Goal: Transaction & Acquisition: Purchase product/service

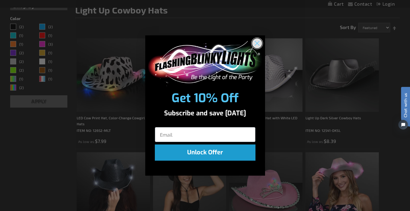
click at [257, 44] on circle "Close dialog" at bounding box center [257, 43] width 10 height 10
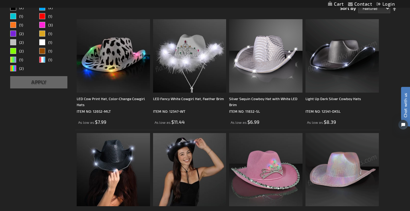
scroll to position [77, 0]
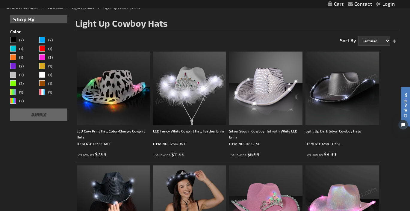
click at [337, 77] on img at bounding box center [341, 87] width 73 height 73
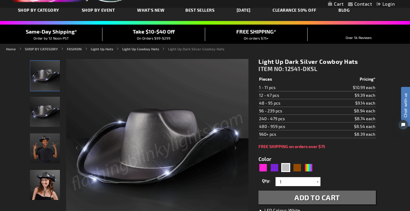
click at [46, 108] on img "Light Up Dark Silver Cowboy Hat" at bounding box center [45, 112] width 30 height 30
click at [46, 145] on img "Boy wearing Light Up Dark Silver Cowboy Hat" at bounding box center [45, 148] width 30 height 30
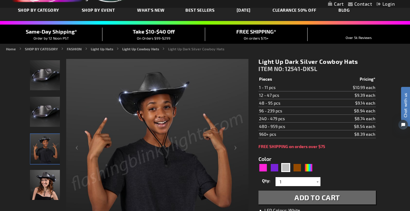
click at [45, 177] on img "Woman wearing Light Up Dark Silver Cowboy Hat" at bounding box center [45, 185] width 30 height 30
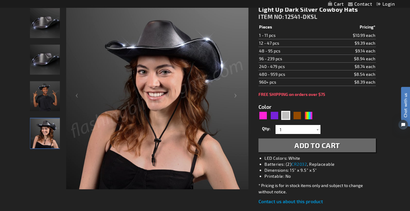
scroll to position [88, 0]
click at [297, 115] on div "Brown" at bounding box center [296, 114] width 9 height 9
type input "5696"
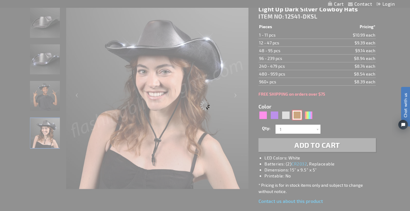
type input "12541-BR"
type input "Customize - Brown Shimmer Light Up Shiny Cowboy Hat - ITEM NO: 12541-BR"
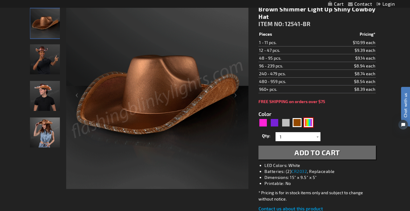
click at [309, 123] on div "Multicolor" at bounding box center [308, 122] width 9 height 9
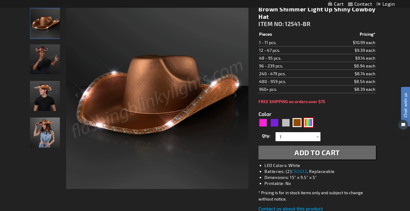
type input "5659"
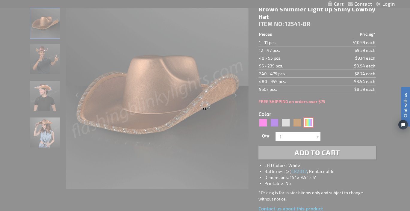
type input "12541-RNBW"
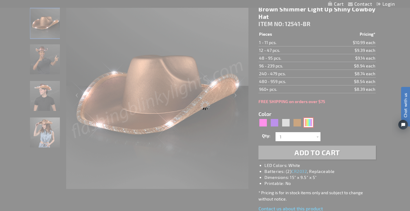
type input "Customize - Light Up Cowboy Shiny Rainbow Hat - ITEM NO: 12541-RNBW"
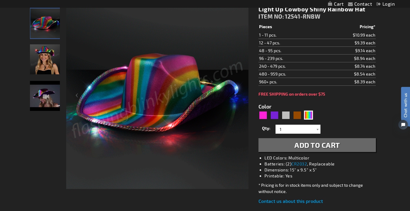
click at [257, 113] on div "Light Up Cowboy Shiny Rainbow Hat ITEM NO: 12541-RNBW $8.39 Pieces Pricing* 1 -…" at bounding box center [317, 105] width 126 height 208
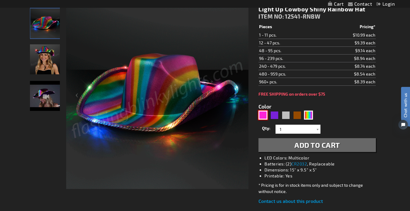
click at [260, 114] on div "Pink" at bounding box center [262, 114] width 9 height 9
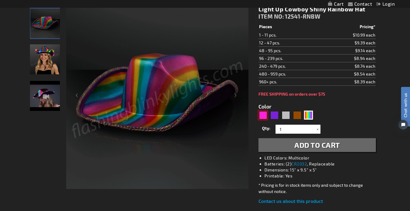
type input "5639"
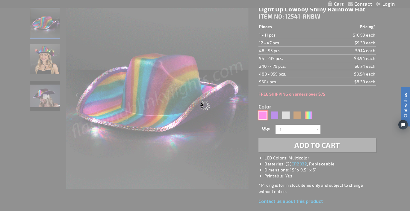
type input "12541-MGPK"
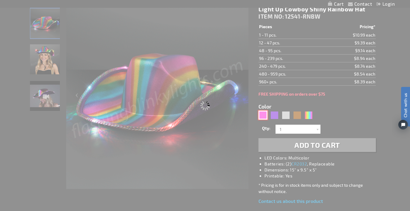
type input "Customize - Magenta Pink Light Up Shiny Cowgirl Hat - ITEM NO: 12541-MGPK"
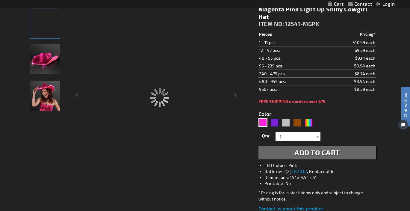
click at [286, 116] on div "Color 5639" at bounding box center [286, 119] width 57 height 18
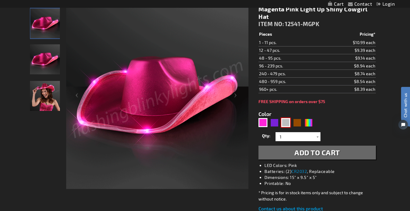
click at [286, 123] on div "Silver" at bounding box center [285, 122] width 9 height 9
type input "5644"
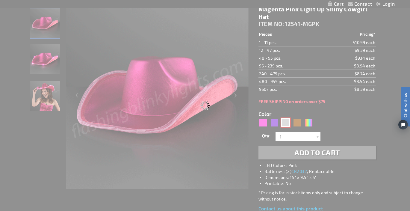
type input "12541-DKSL"
type input "Customize - Light Up Dark Silver Cowboy Hats - ITEM NO: 12541-DKSL"
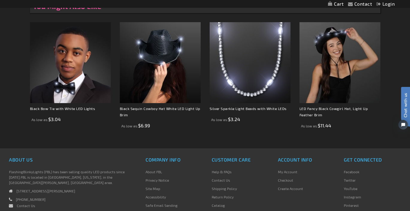
scroll to position [418, 0]
